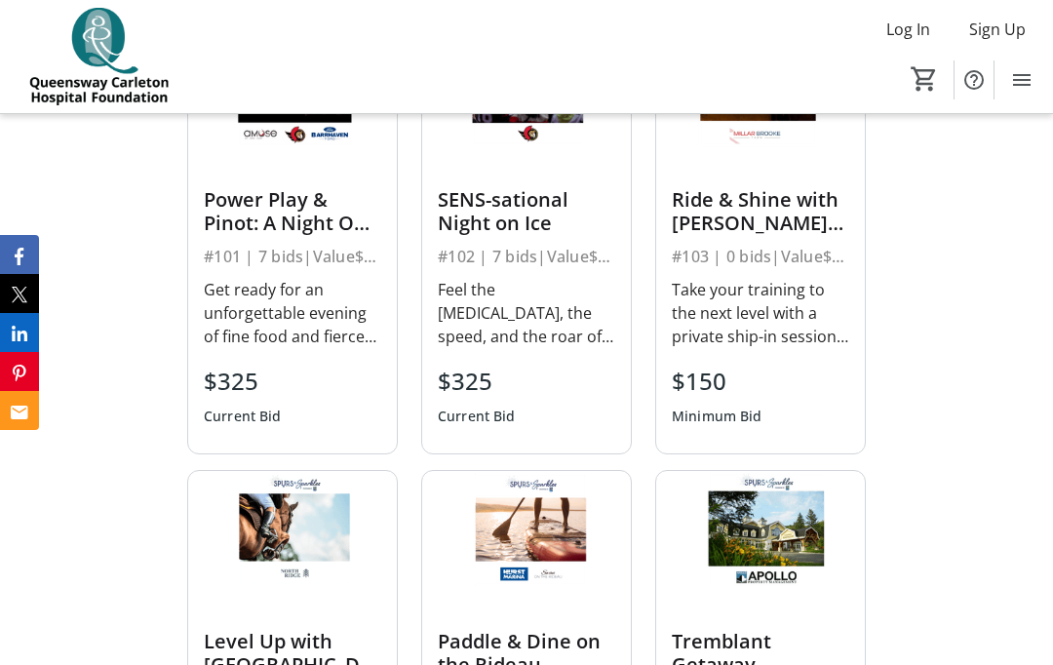
scroll to position [921, 0]
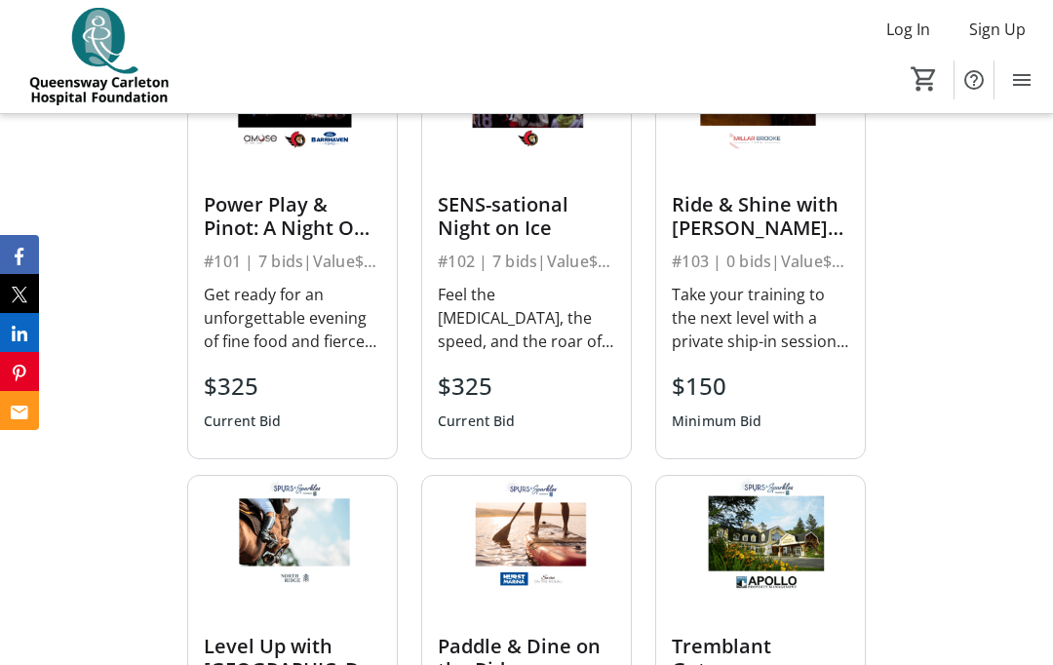
click at [776, 349] on div "Take your training to the next level with a private ship-in session at the reno…" at bounding box center [759, 318] width 177 height 70
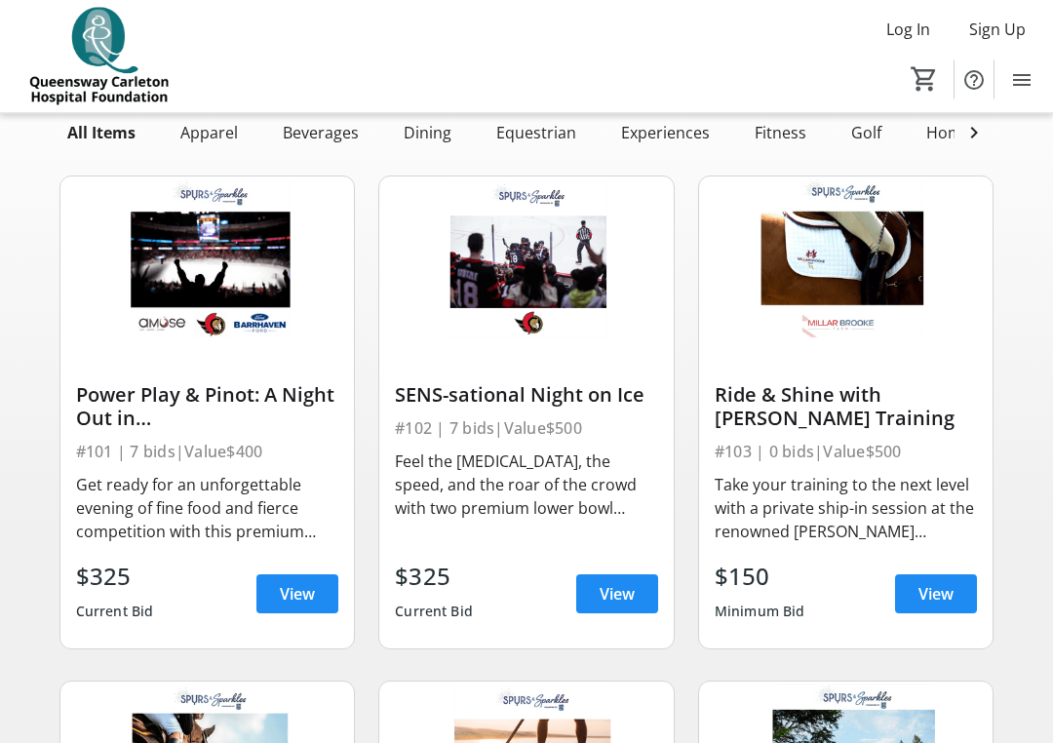
scroll to position [111, 0]
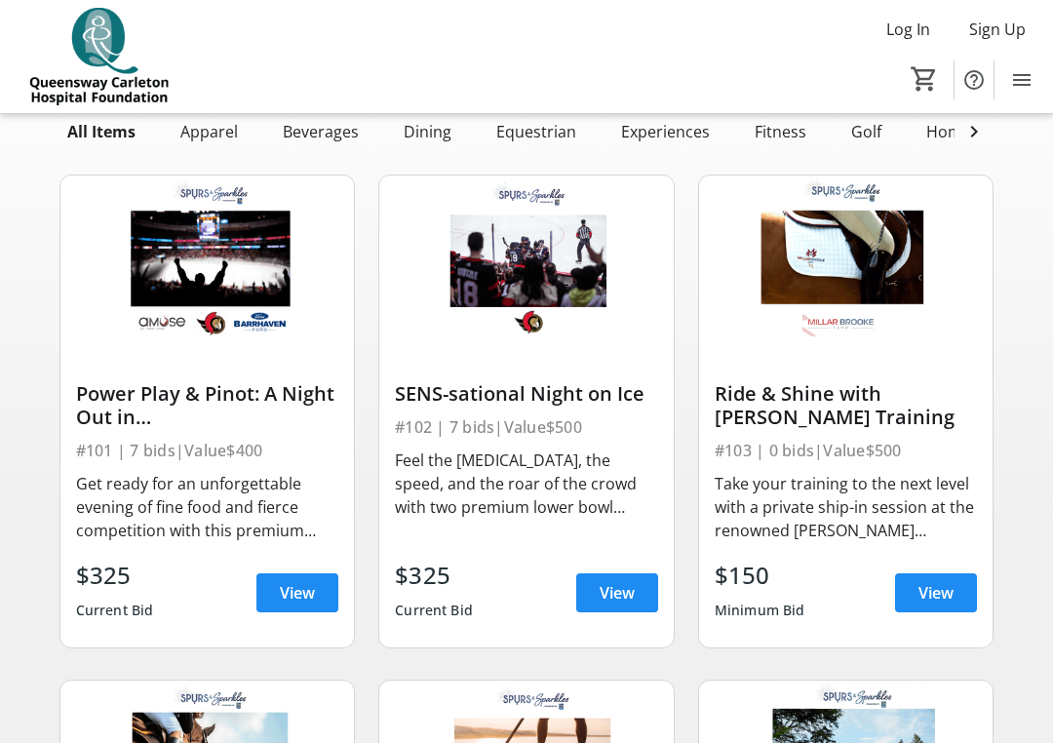
click at [926, 594] on span "View" at bounding box center [935, 592] width 35 height 23
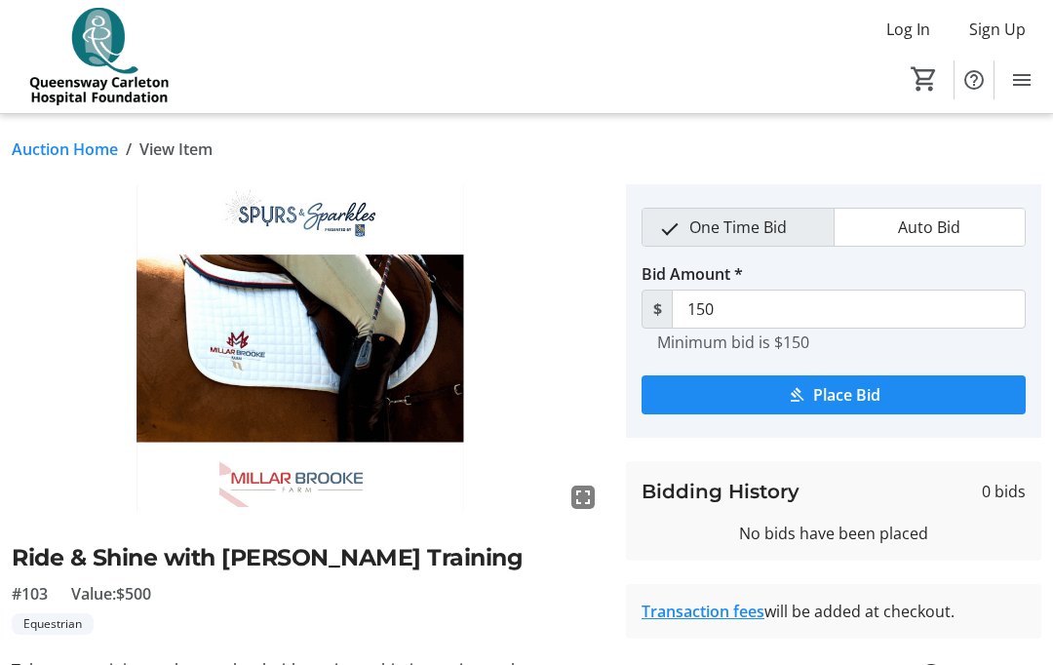
click at [60, 147] on link "Auction Home" at bounding box center [65, 148] width 106 height 23
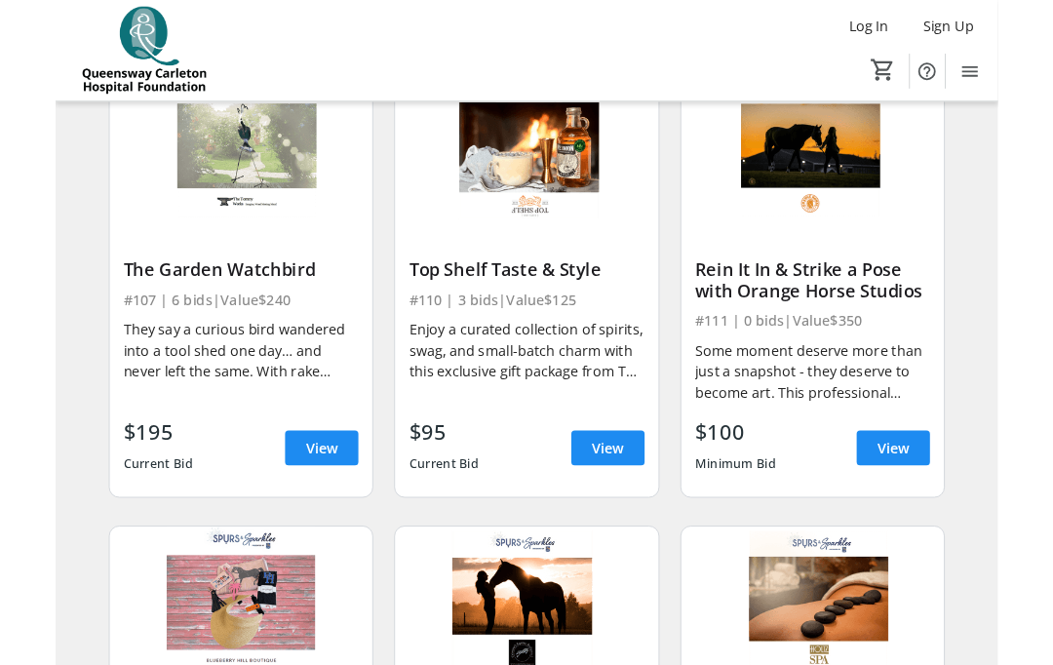
scroll to position [1209, 0]
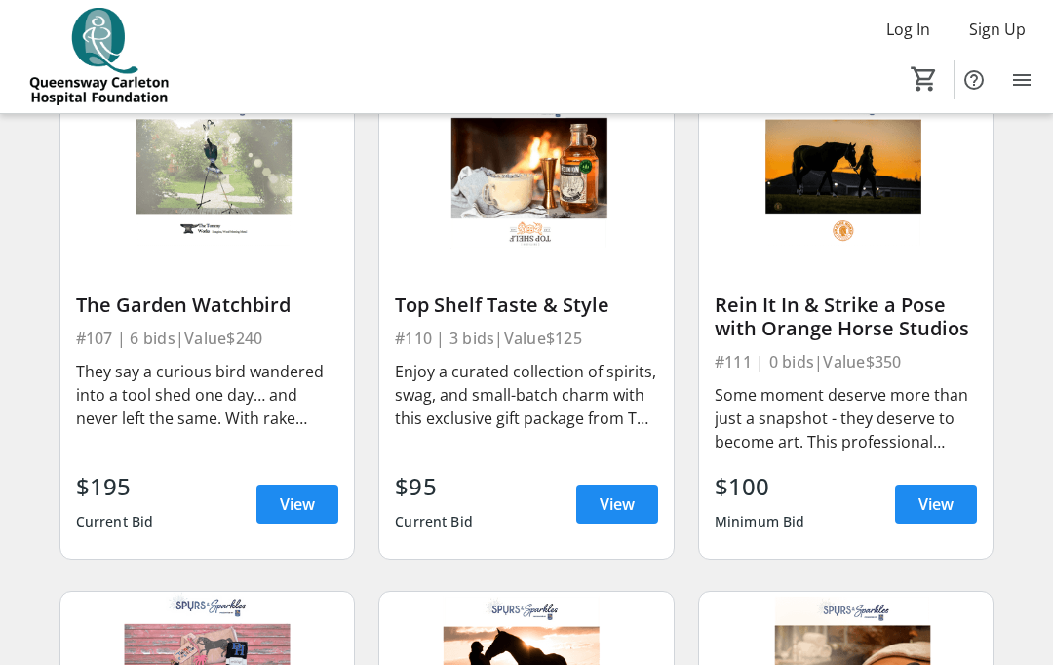
click at [297, 496] on span "View" at bounding box center [297, 503] width 35 height 23
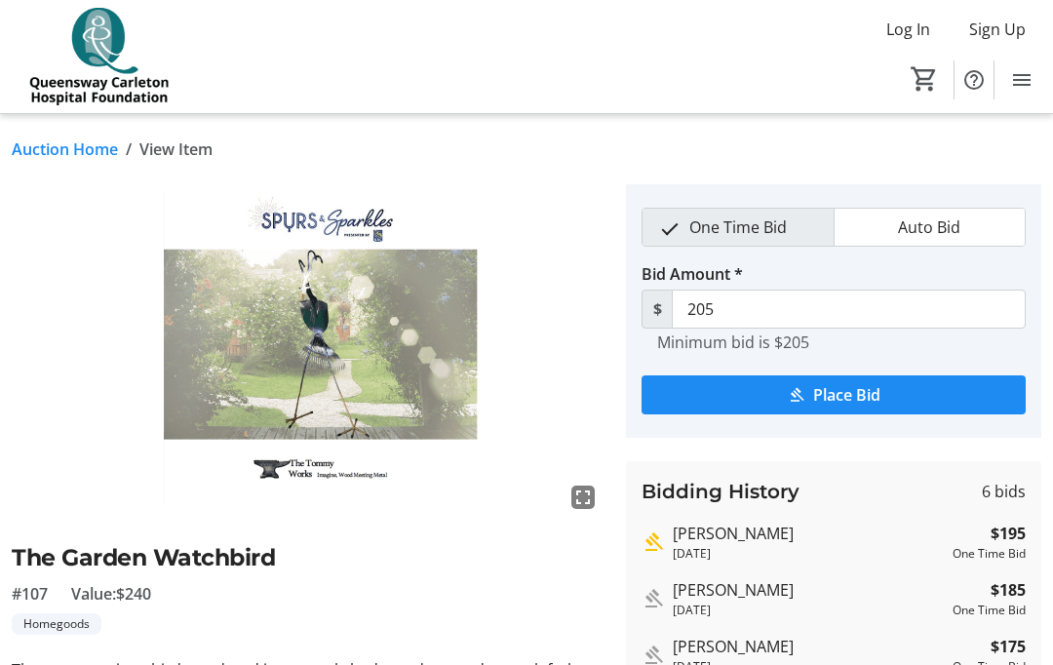
click at [383, 353] on img at bounding box center [307, 350] width 591 height 332
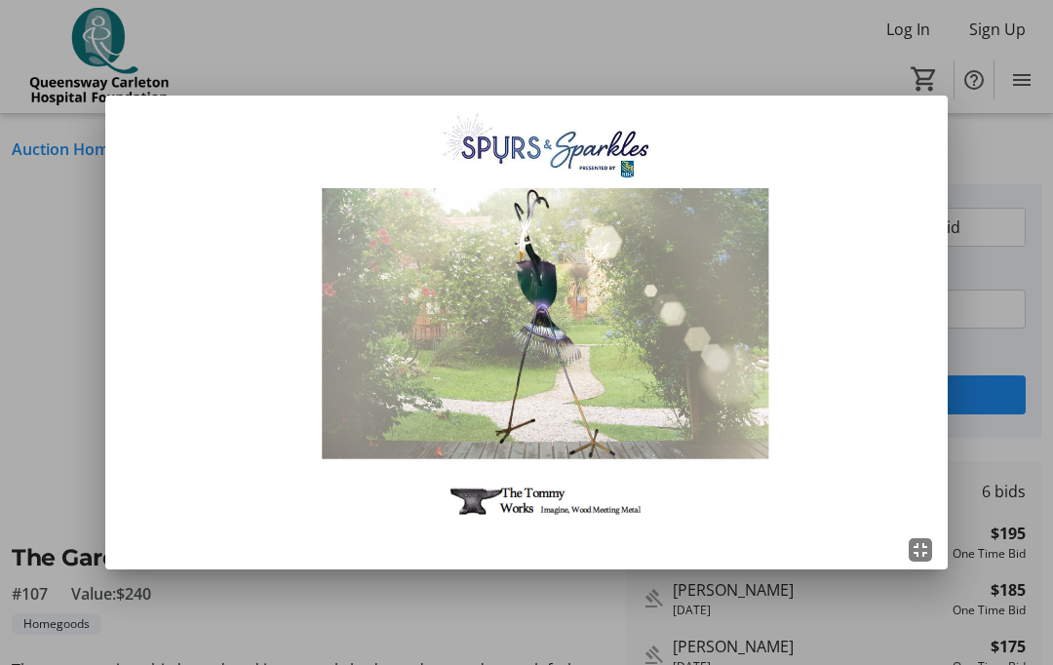
click at [37, 254] on div at bounding box center [526, 332] width 1053 height 665
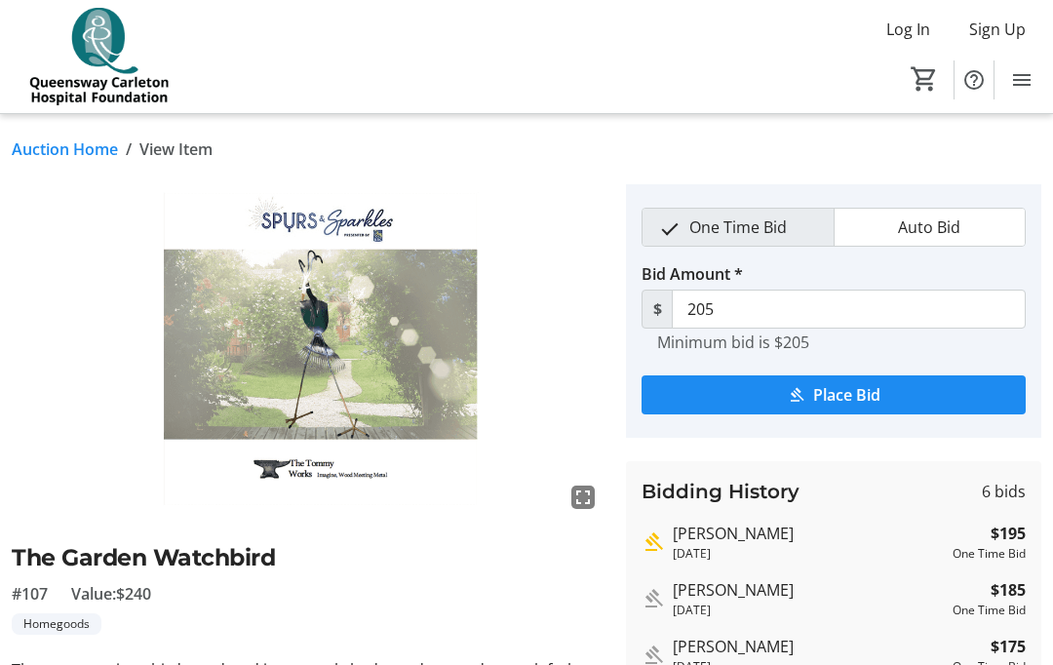
click at [71, 155] on link "Auction Home" at bounding box center [65, 148] width 106 height 23
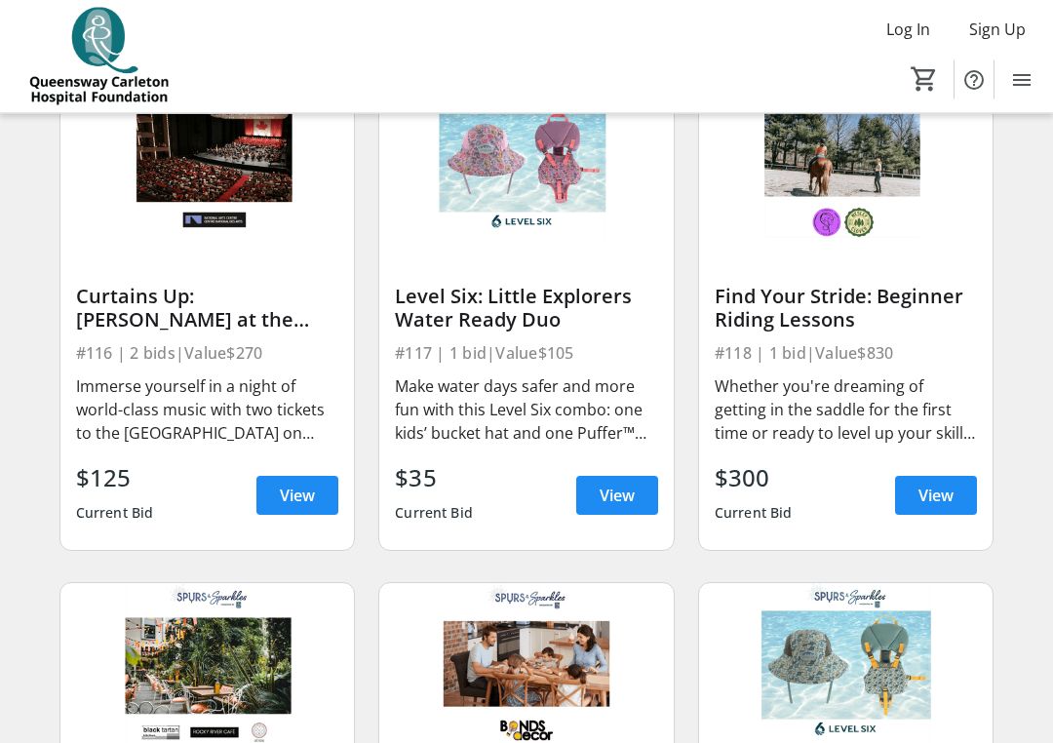
scroll to position [2229, 0]
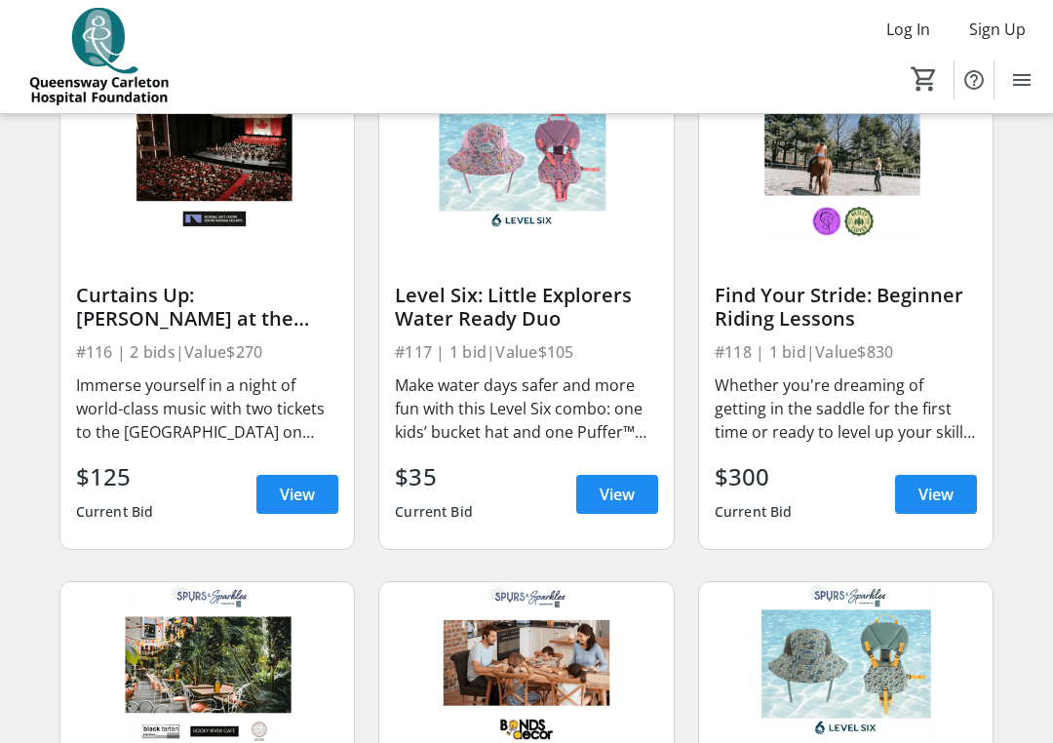
click at [942, 494] on span "View" at bounding box center [935, 493] width 35 height 23
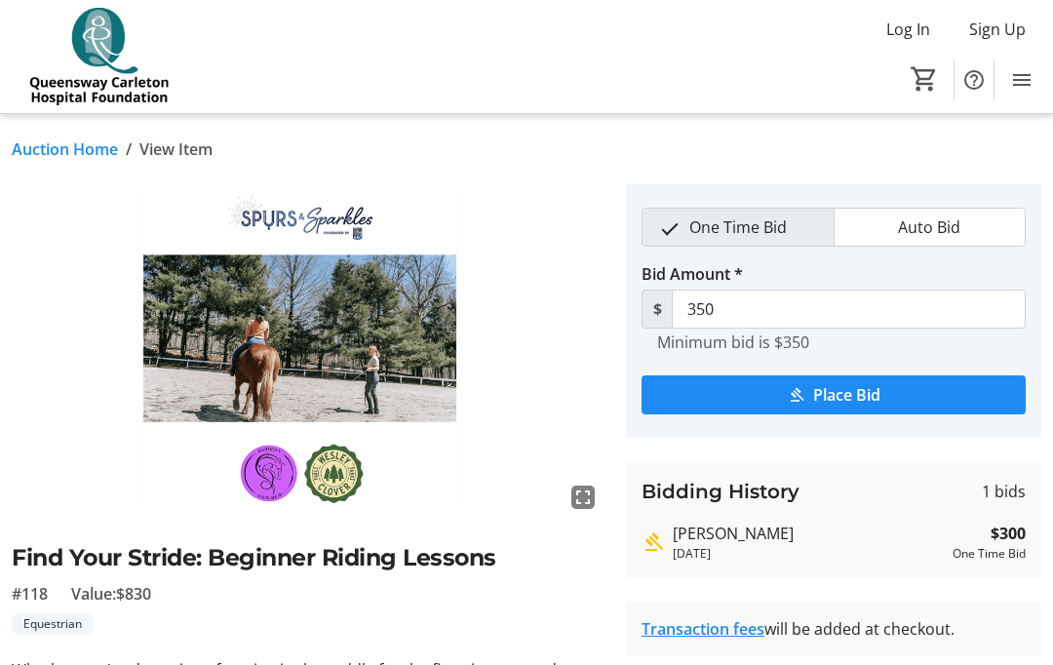
click at [62, 157] on link "Auction Home" at bounding box center [65, 148] width 106 height 23
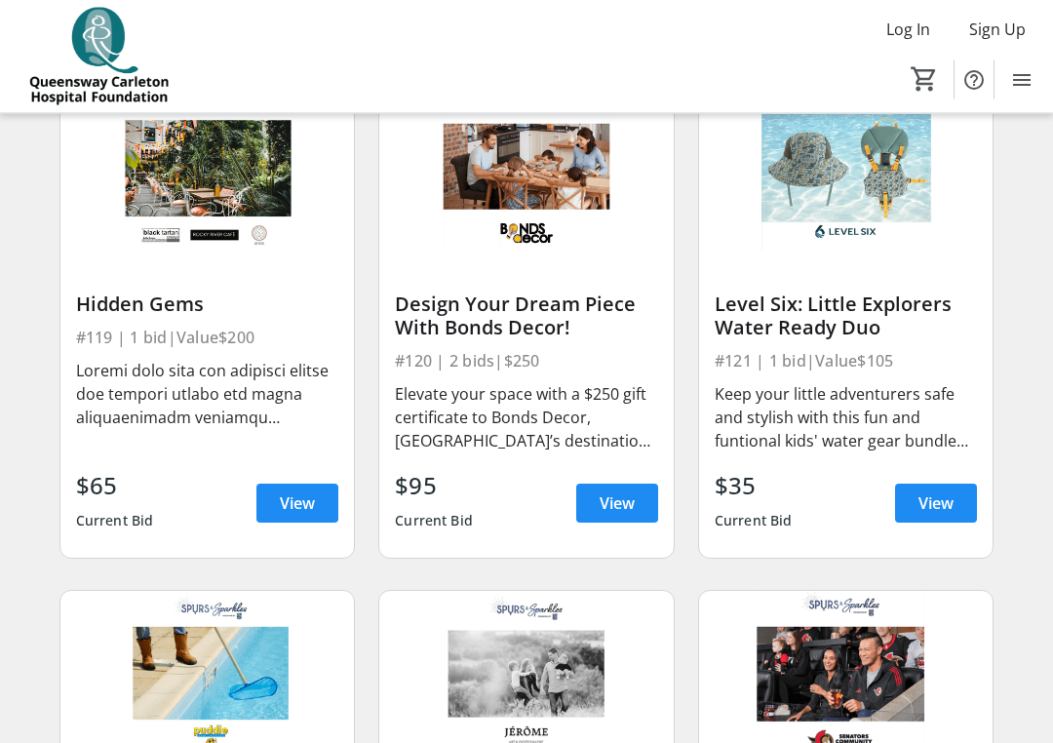
scroll to position [2725, 0]
click at [295, 500] on span "View" at bounding box center [297, 502] width 35 height 23
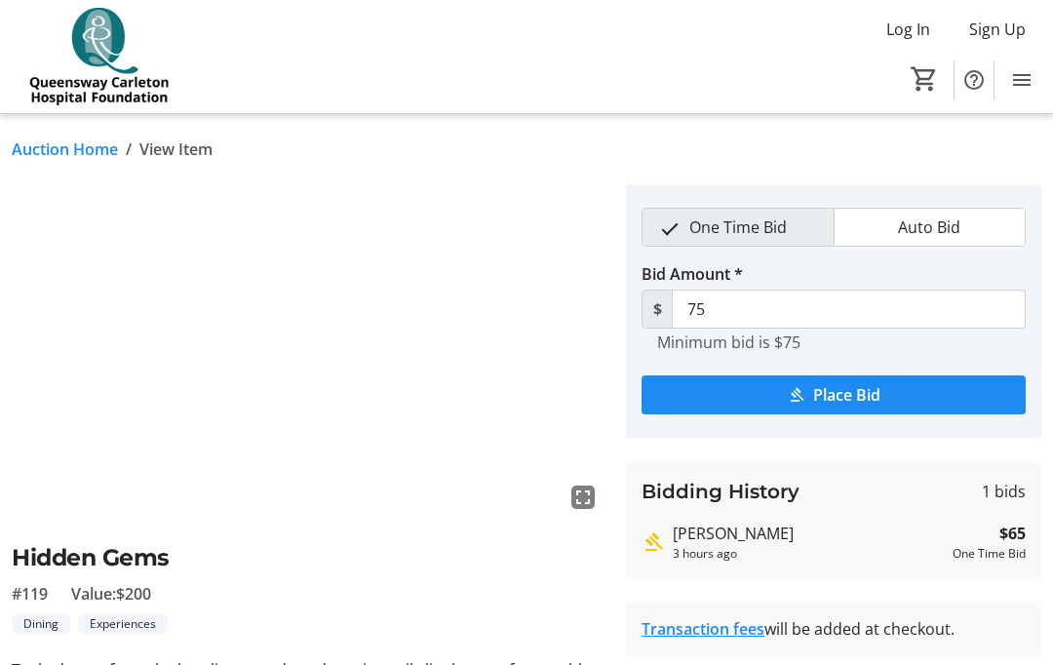
click at [74, 157] on link "Auction Home" at bounding box center [65, 148] width 106 height 23
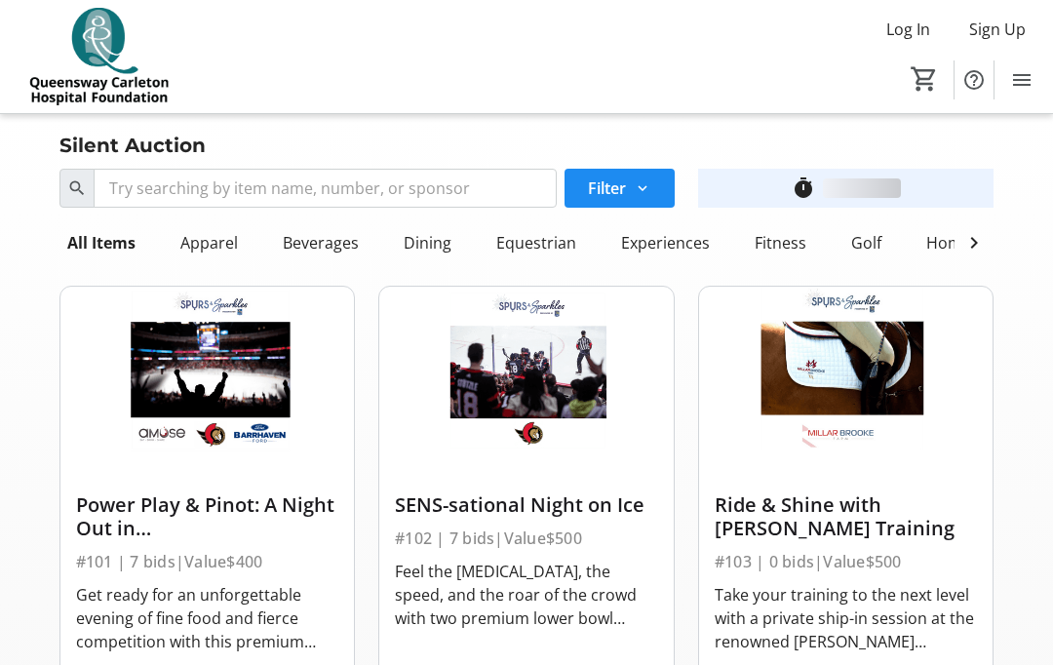
scroll to position [2725, 0]
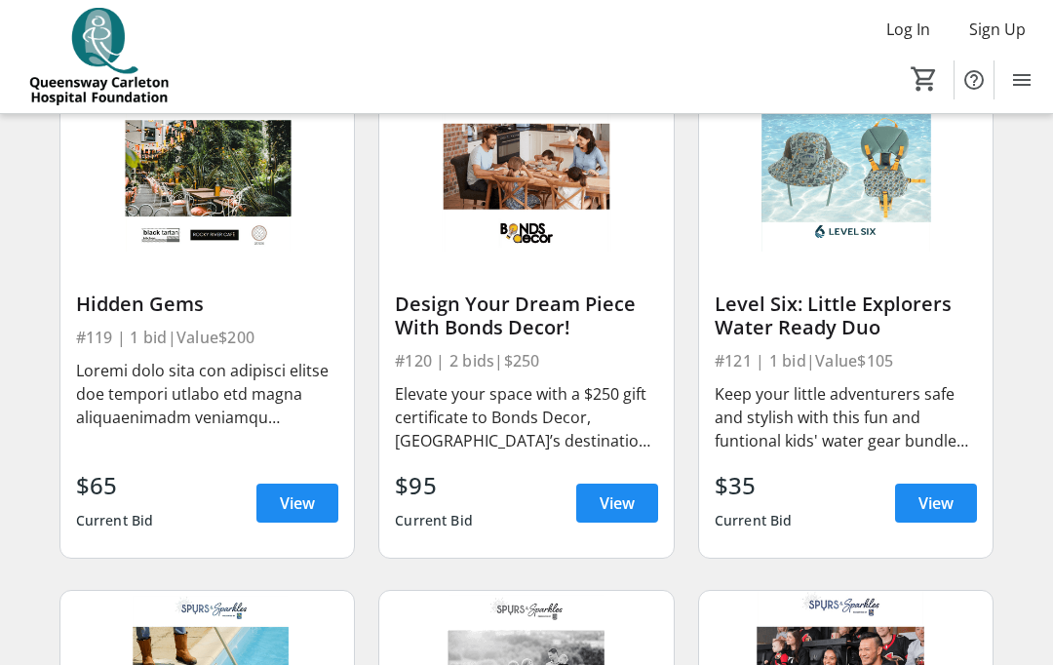
click at [637, 497] on span at bounding box center [617, 502] width 82 height 47
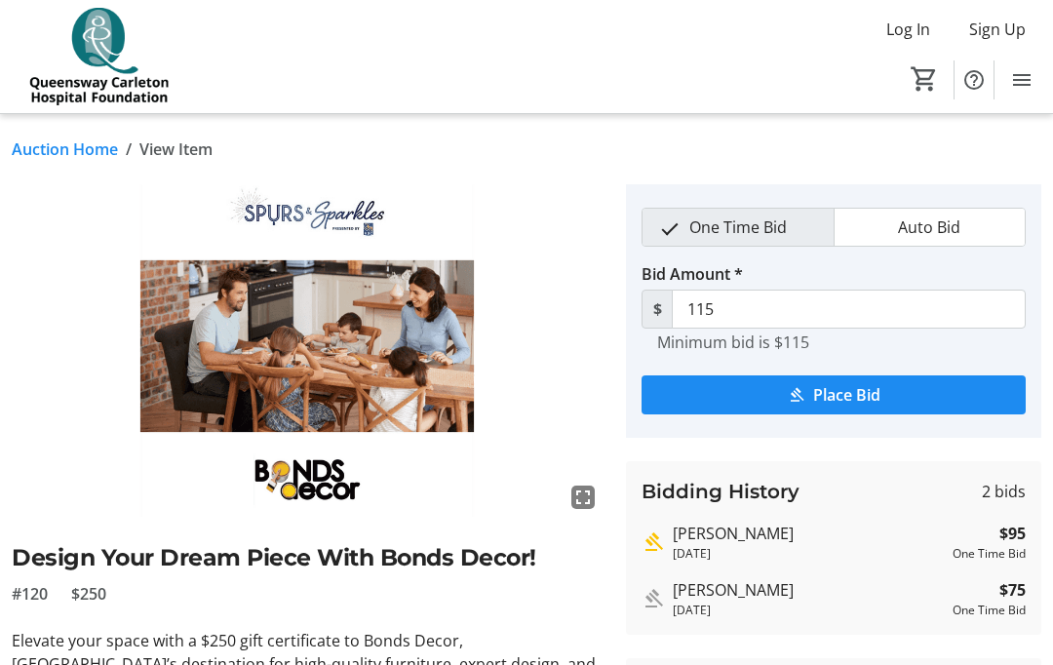
click at [65, 149] on link "Auction Home" at bounding box center [65, 148] width 106 height 23
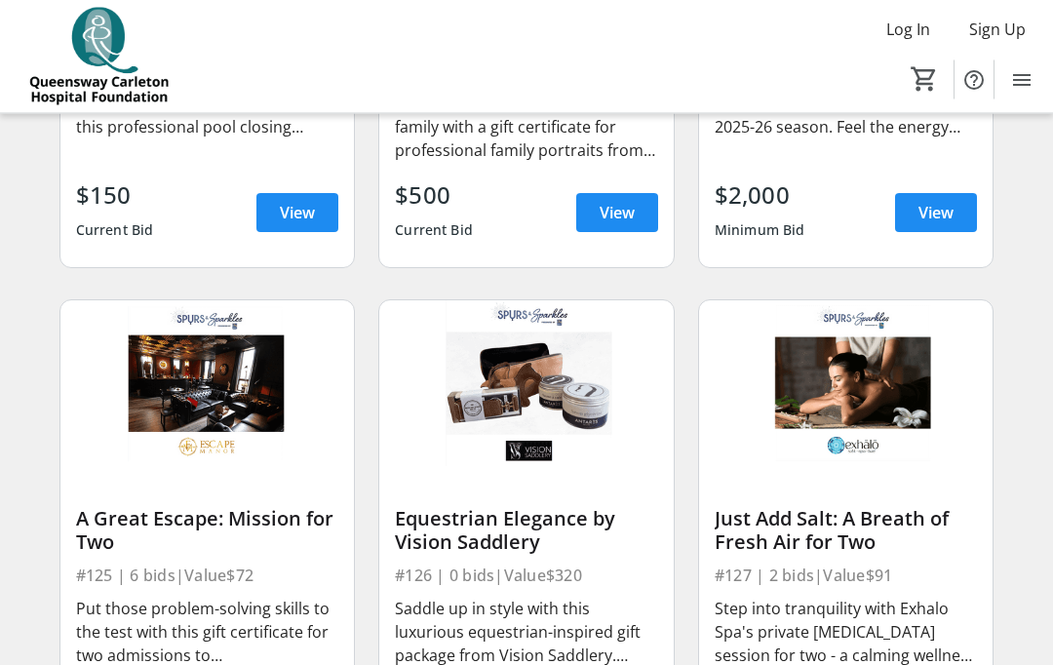
scroll to position [3476, 0]
